Goal: Book appointment/travel/reservation

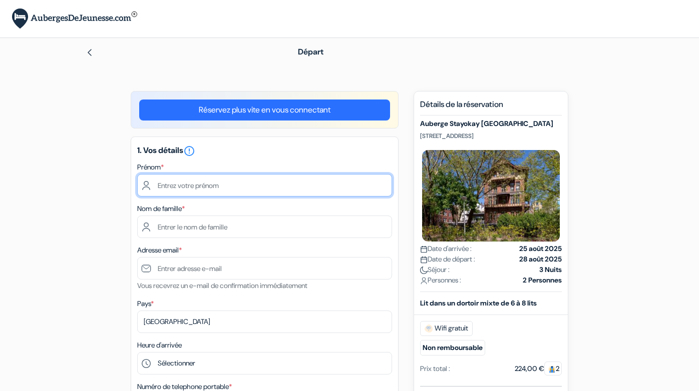
click at [224, 183] on input "text" at bounding box center [264, 185] width 255 height 23
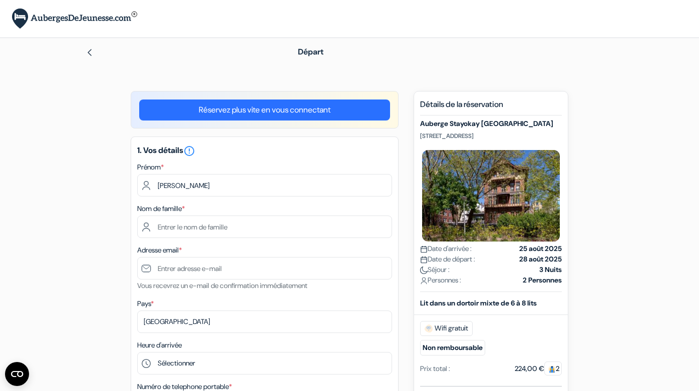
click at [275, 202] on div "1. Vos détails error_outline Prénom * Clarisse Fontaine Nom de famille * Adress…" at bounding box center [265, 310] width 268 height 346
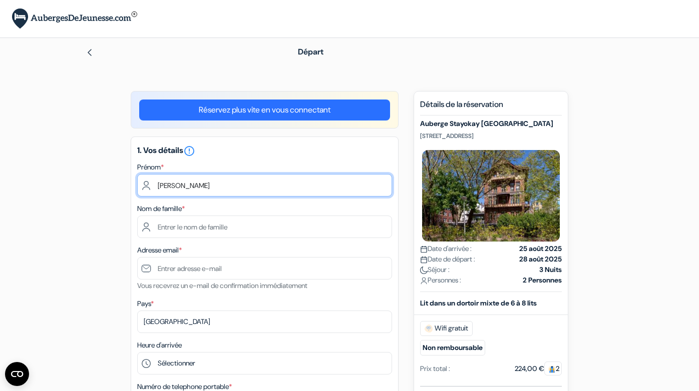
click at [219, 186] on input "Clarisse Fontaine" at bounding box center [264, 185] width 255 height 23
type input "Clarisse"
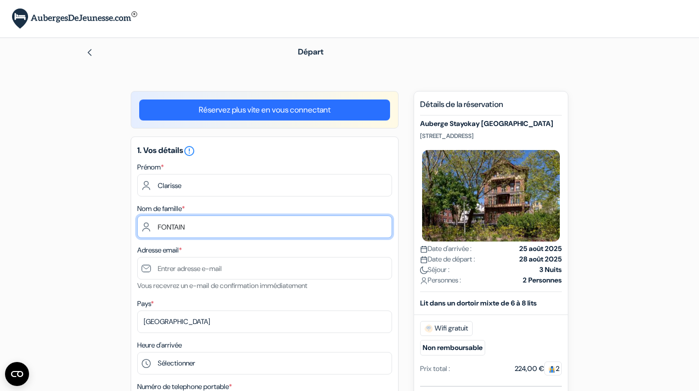
type input "FONTAINE"
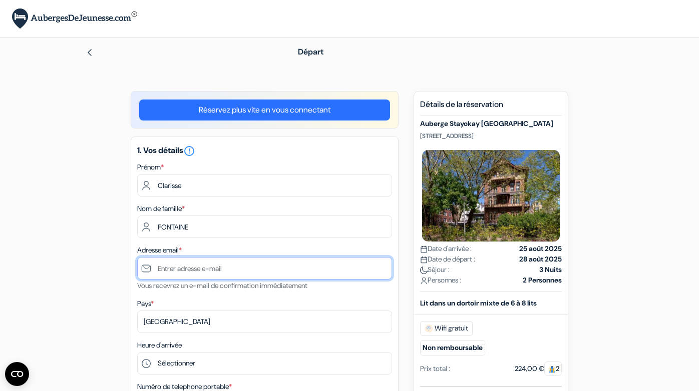
type input "[EMAIL_ADDRESS][DOMAIN_NAME]"
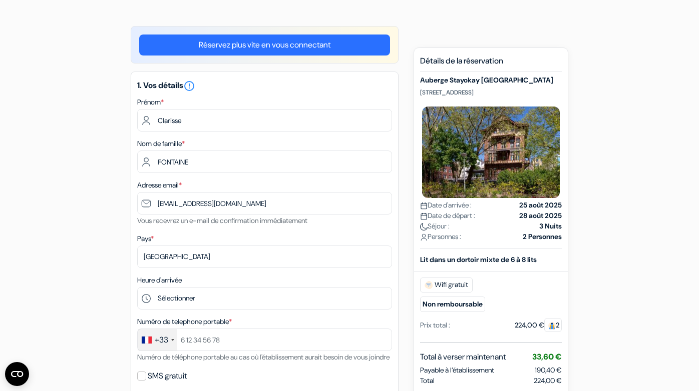
scroll to position [77, 0]
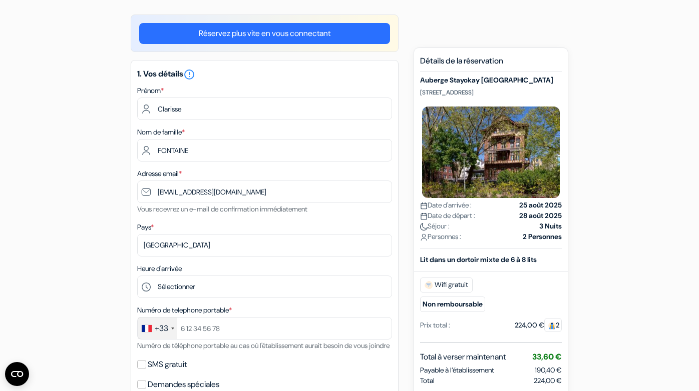
type input "FONTAINE"
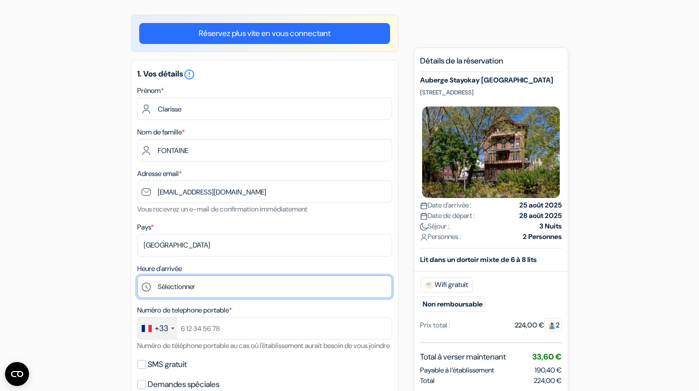
select select "10"
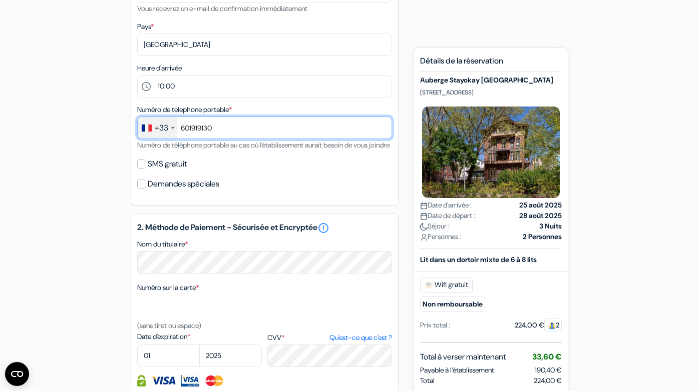
scroll to position [279, 0]
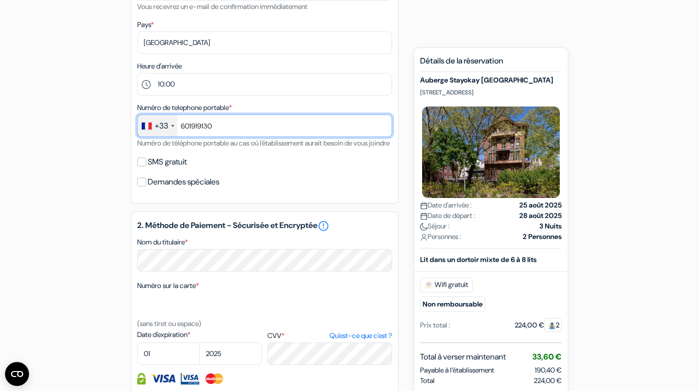
type input "601919130"
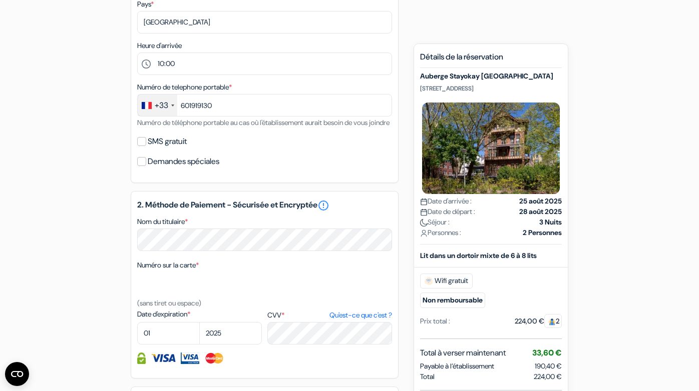
scroll to position [301, 0]
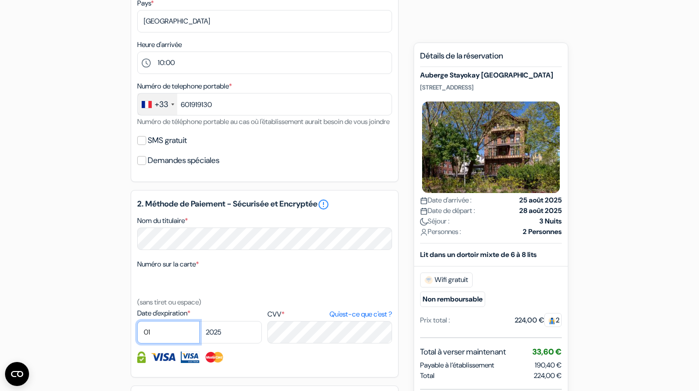
select select "03"
select select "2027"
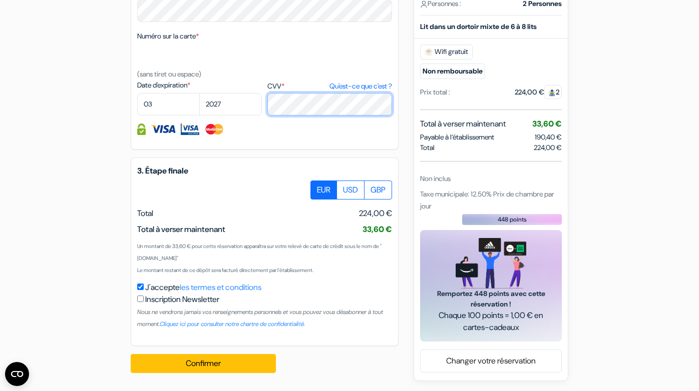
scroll to position [541, 0]
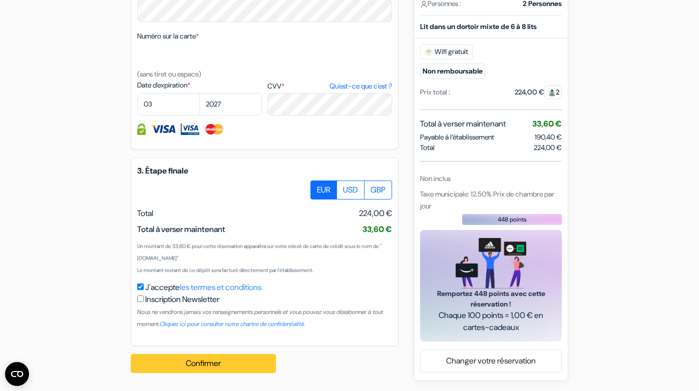
click at [206, 363] on button "Confirmer Loading..." at bounding box center [203, 363] width 145 height 19
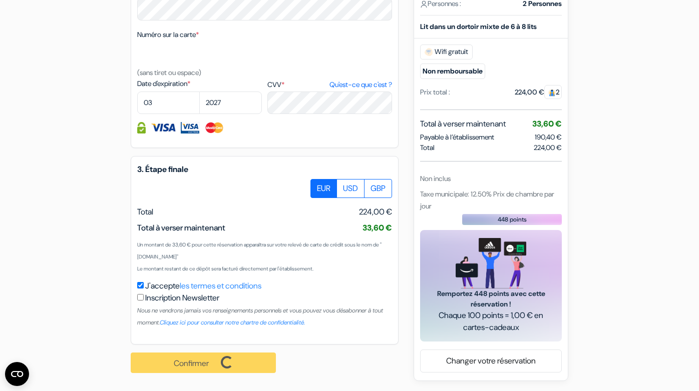
scroll to position [543, 0]
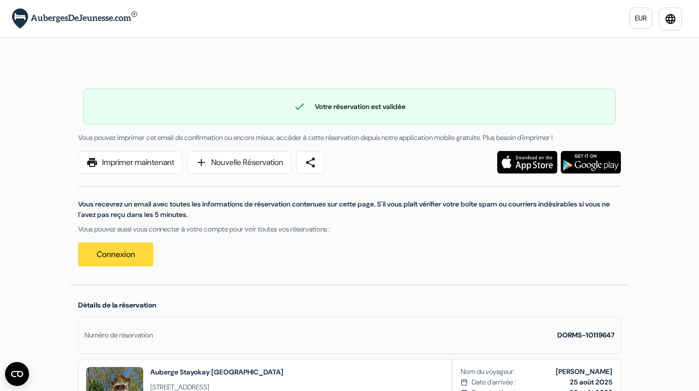
click at [156, 164] on link "print Imprimer maintenant" at bounding box center [130, 162] width 104 height 23
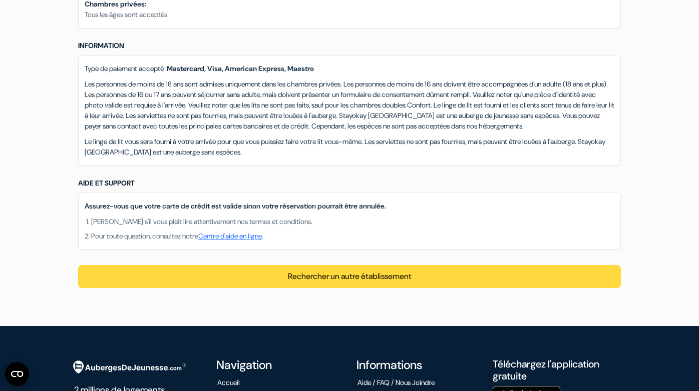
scroll to position [985, 0]
